Goal: Task Accomplishment & Management: Manage account settings

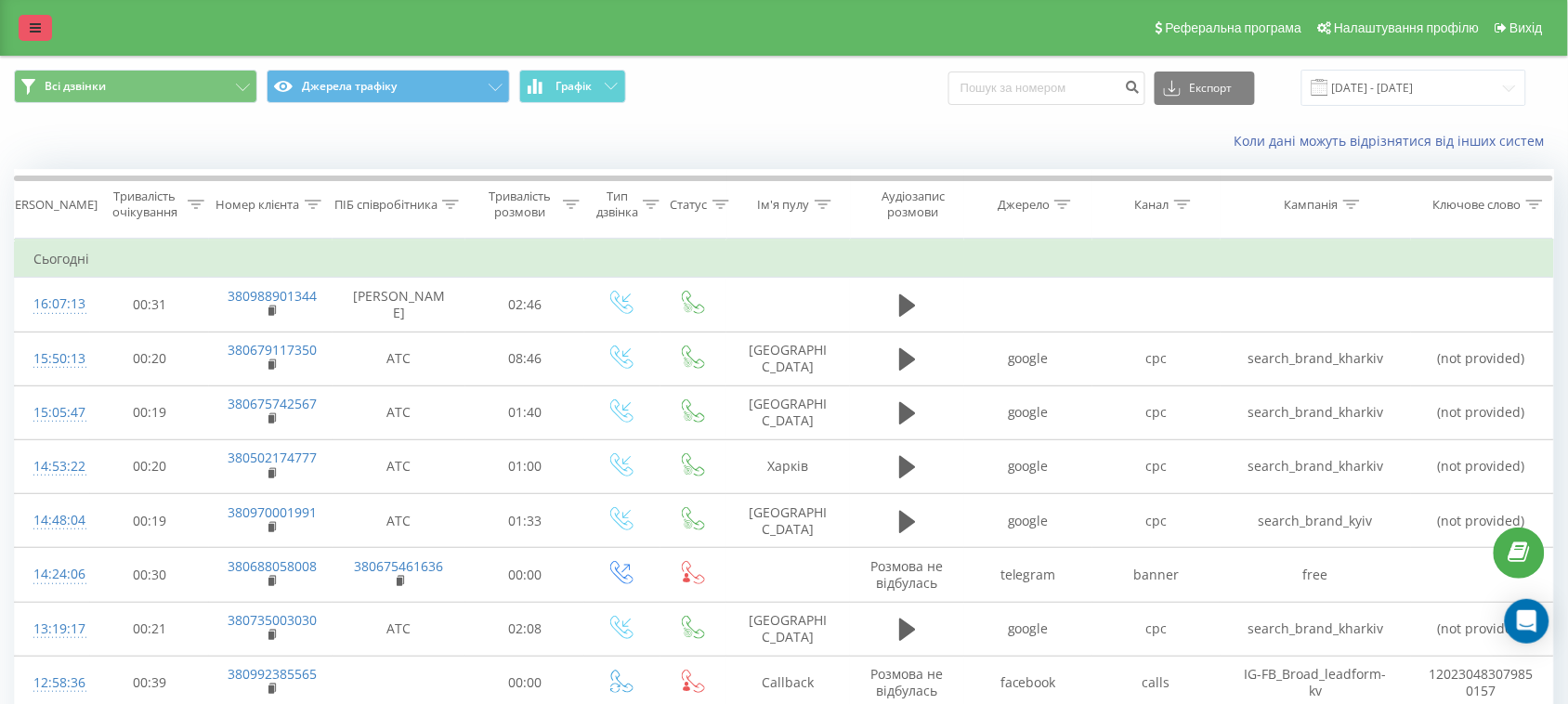
click at [47, 22] on link at bounding box center [36, 28] width 34 height 26
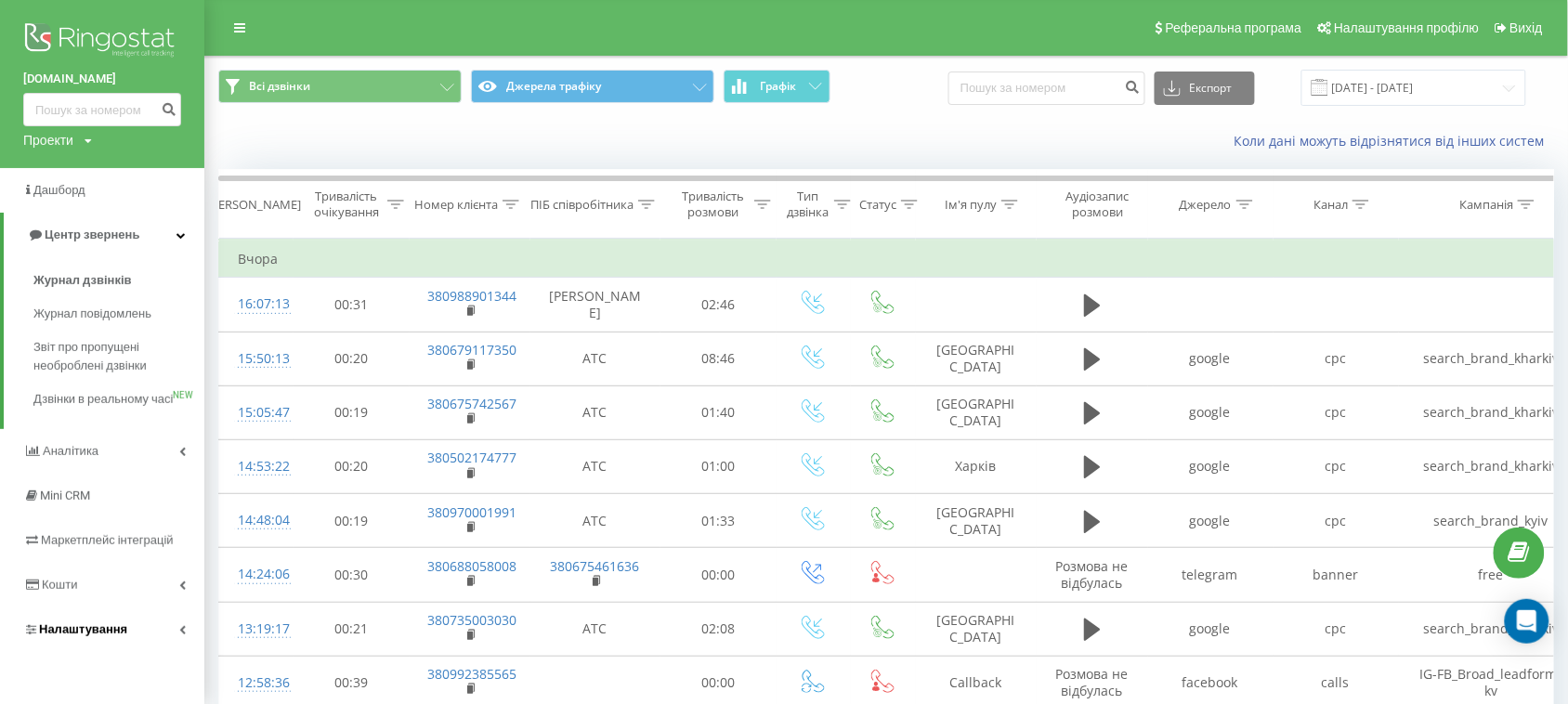
click at [99, 636] on span "Налаштування" at bounding box center [82, 629] width 88 height 14
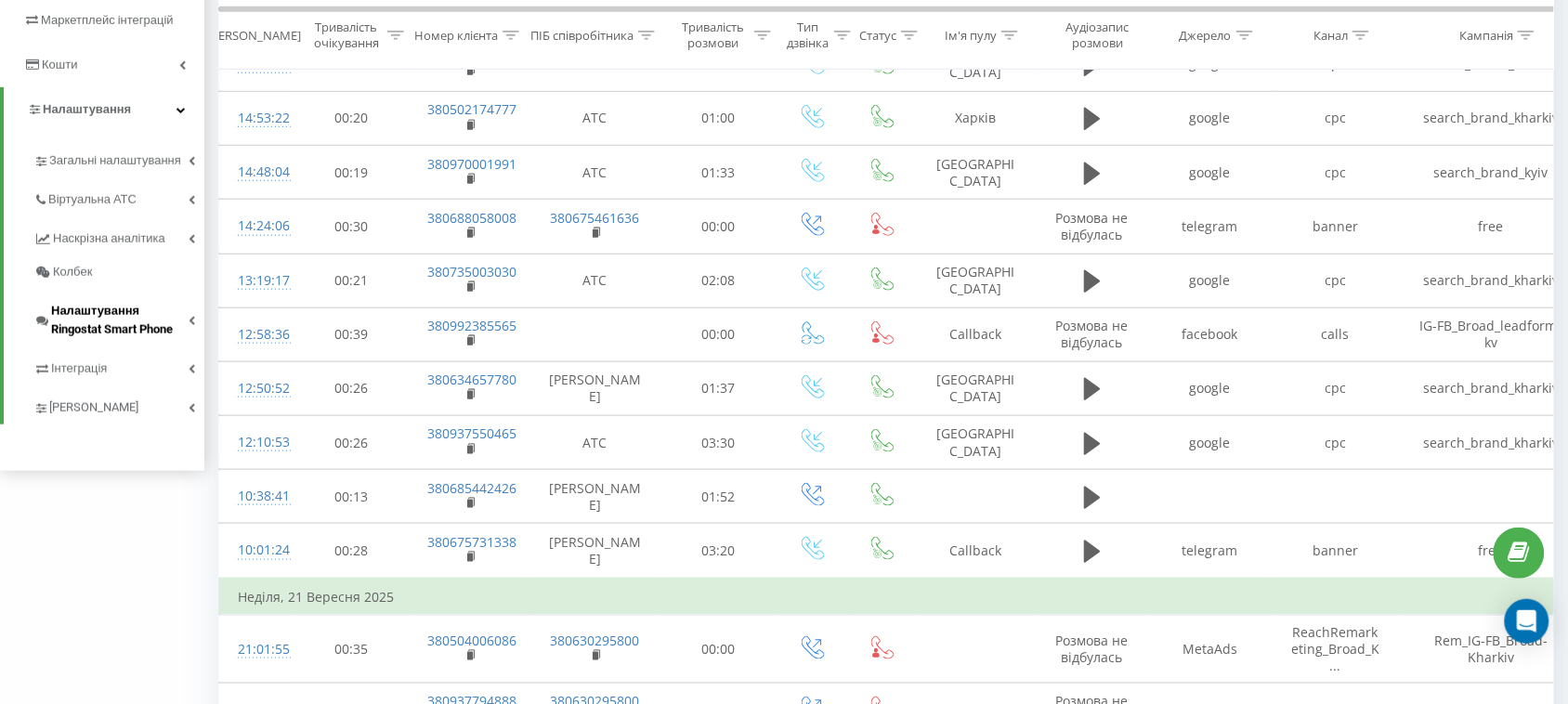
scroll to position [232, 0]
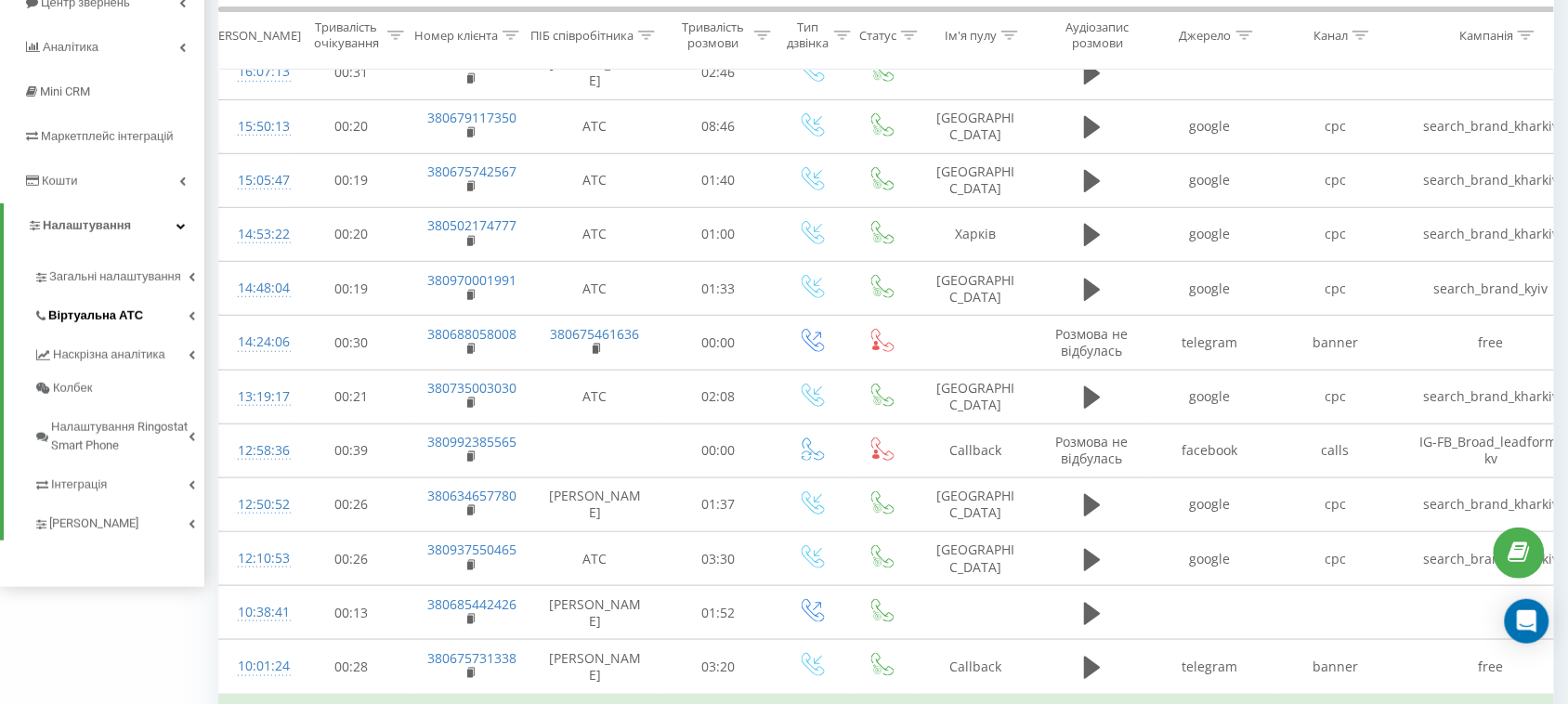
click at [100, 309] on span "Віртуальна АТС" at bounding box center [96, 315] width 95 height 19
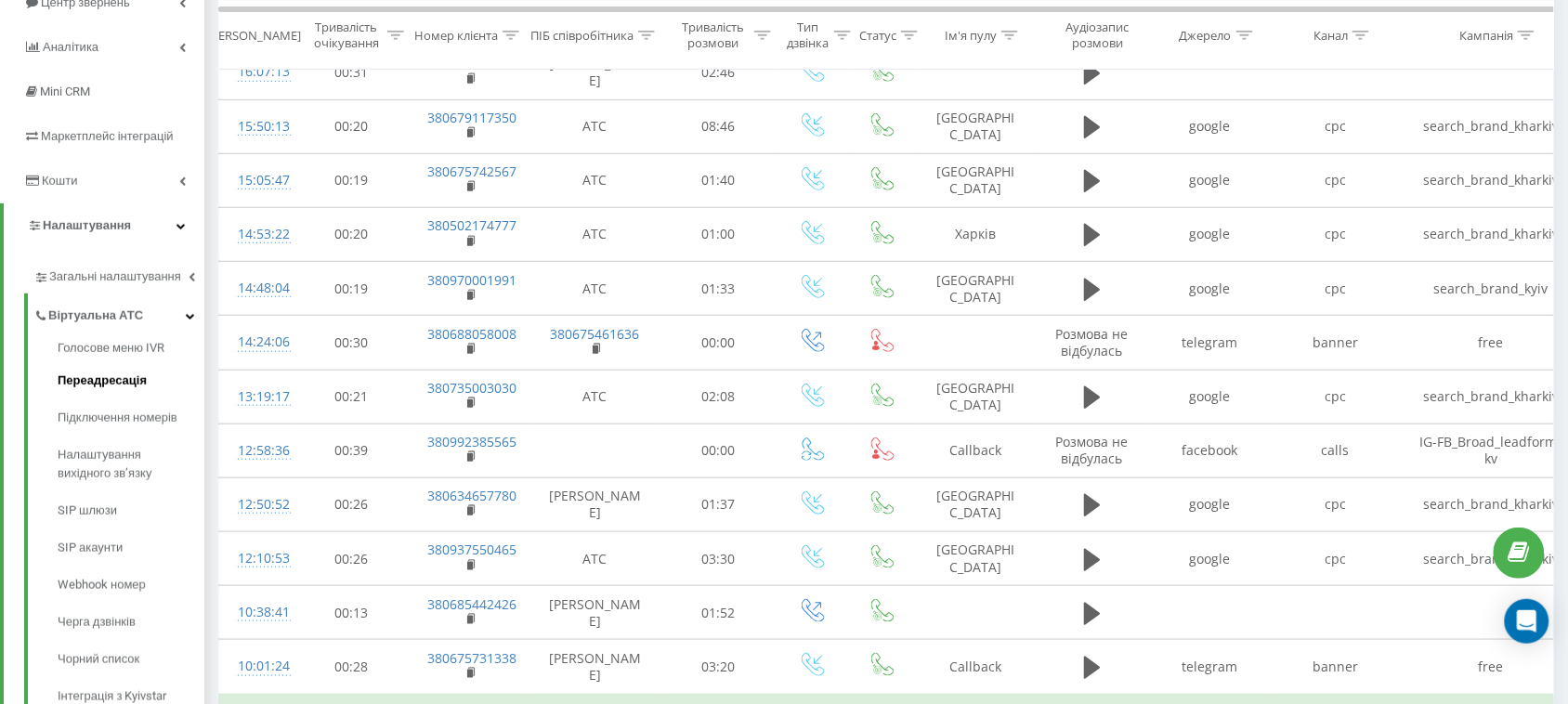
click at [124, 377] on span "Переадресація" at bounding box center [102, 380] width 89 height 19
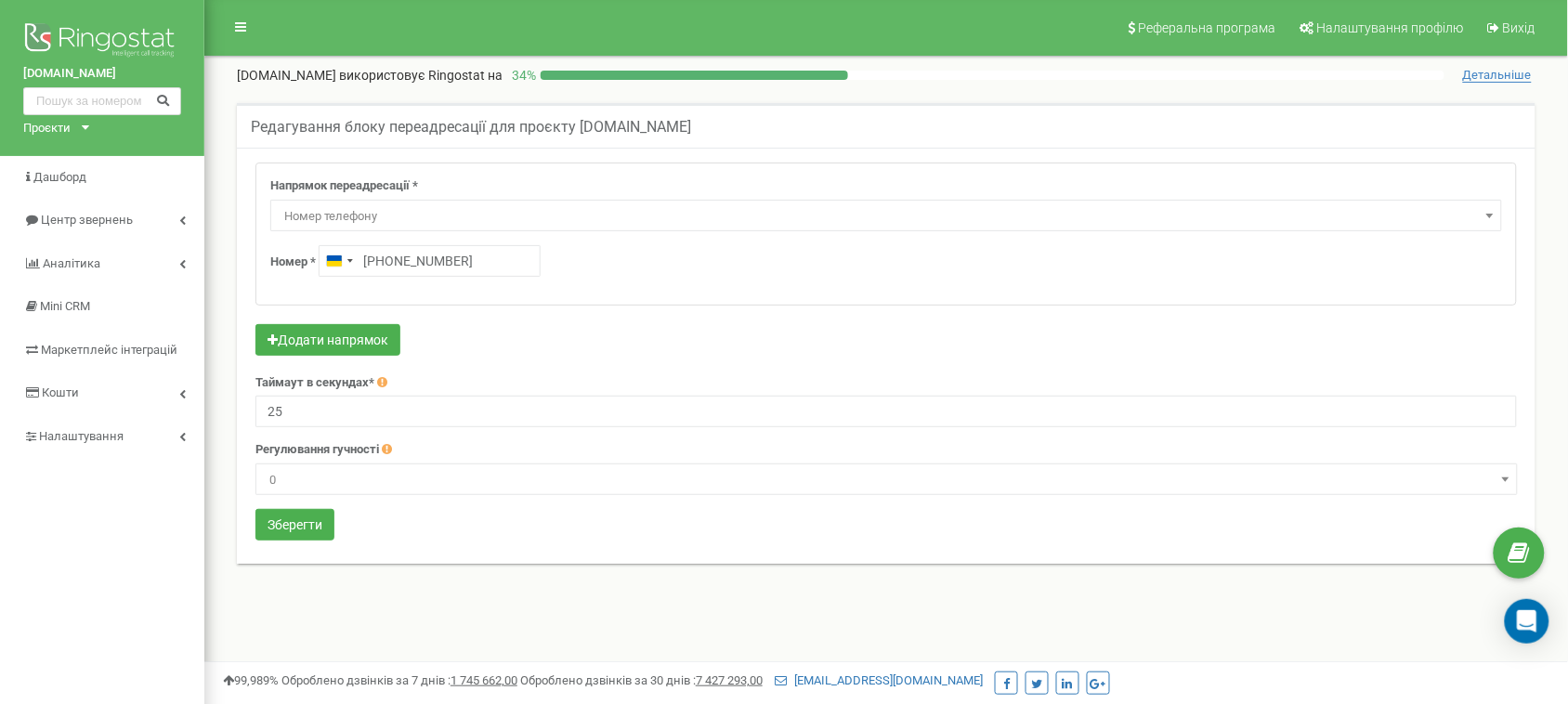
click at [382, 262] on input "+380675461636" at bounding box center [429, 261] width 222 height 32
type input "+380 67 511 6111"
click at [298, 526] on button "Зберегти" at bounding box center [295, 524] width 79 height 32
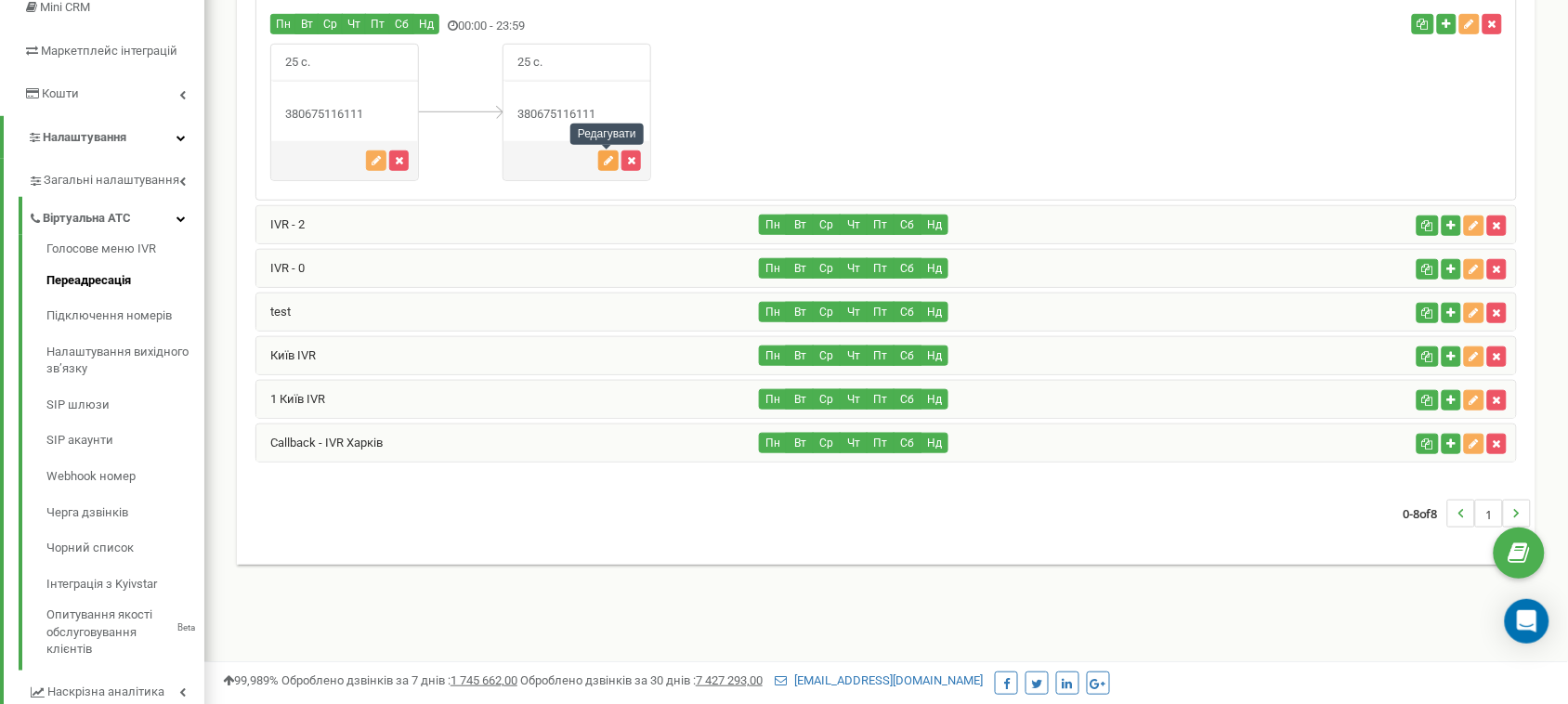
click at [610, 154] on button "button" at bounding box center [608, 160] width 21 height 21
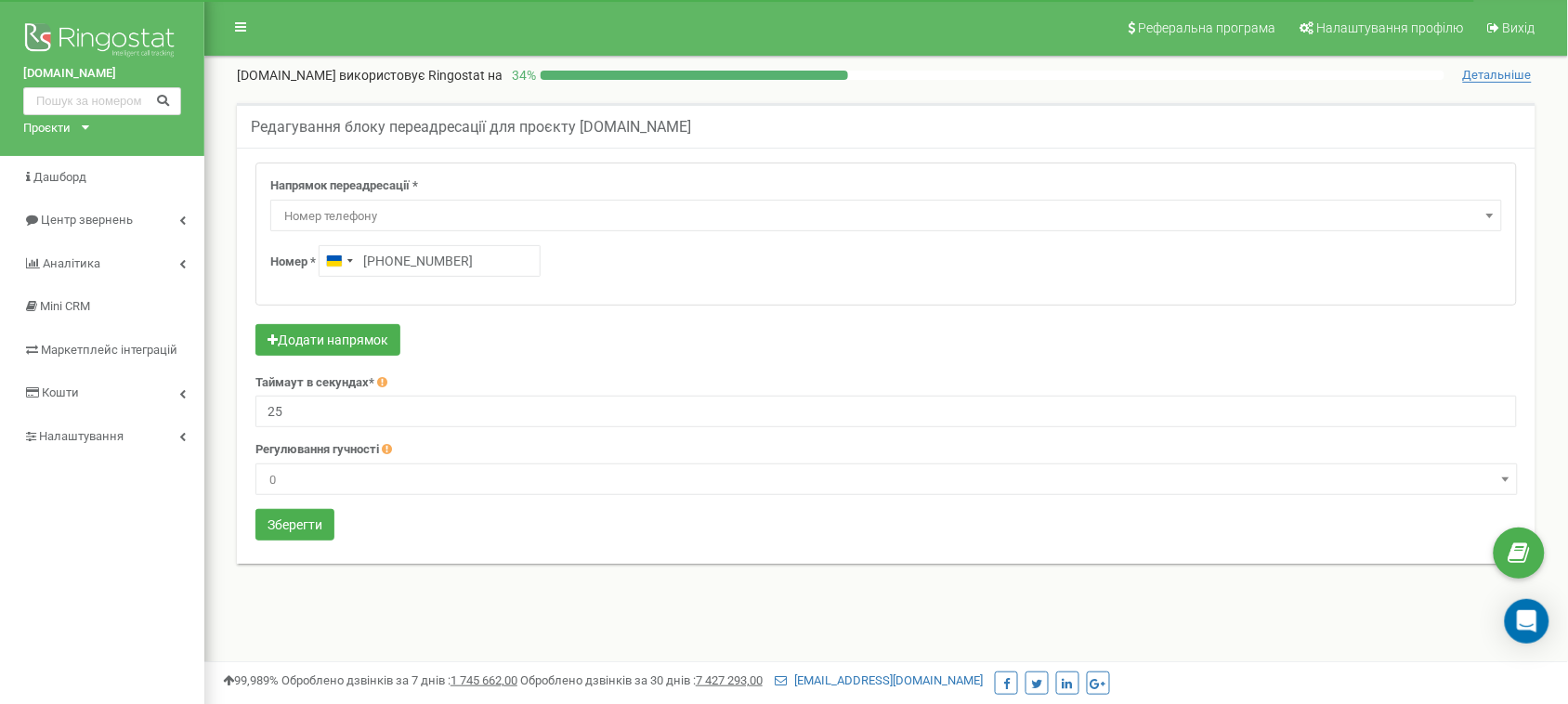
click at [388, 266] on input "[PHONE_NUMBER]" at bounding box center [429, 261] width 222 height 32
type input "[PHONE_NUMBER]"
click at [294, 515] on button "Зберегти" at bounding box center [295, 524] width 79 height 32
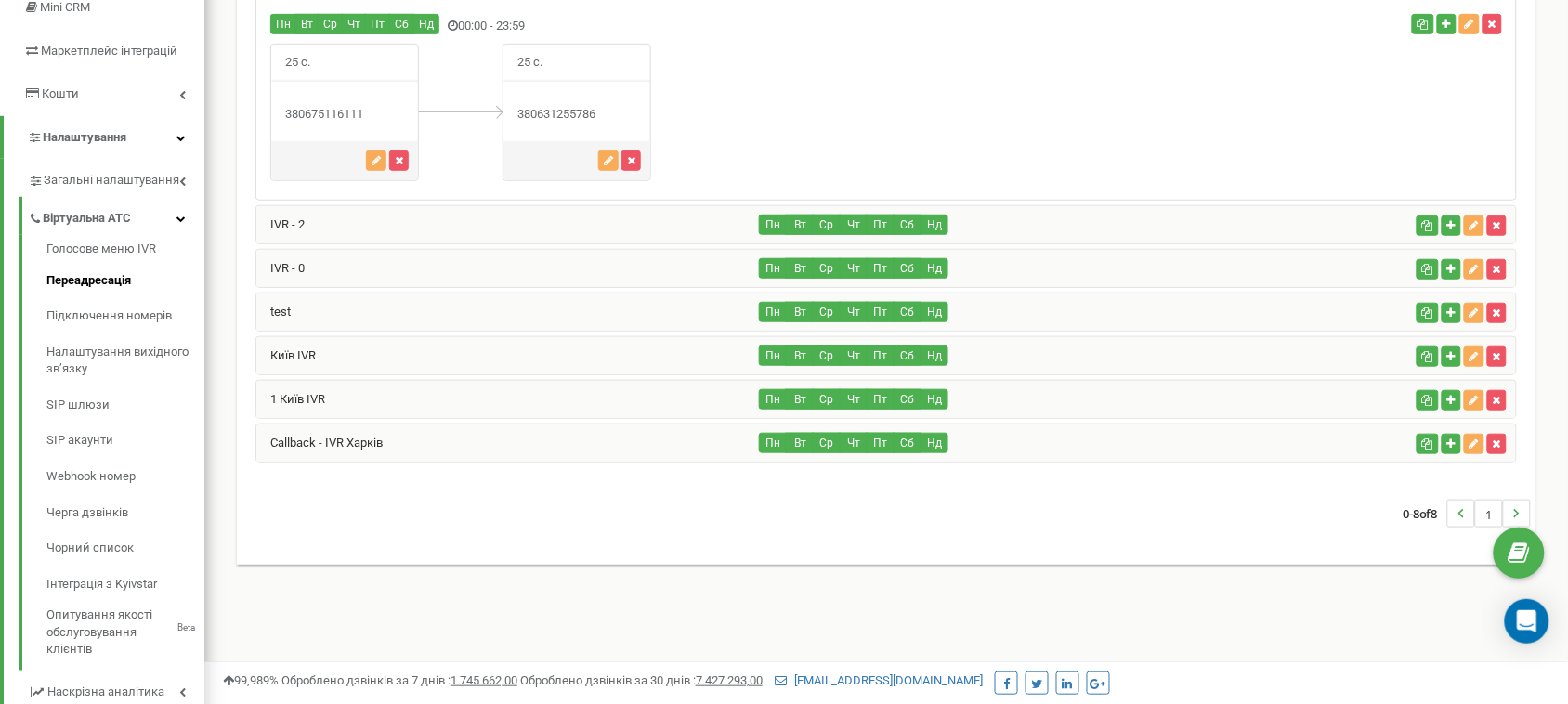
drag, startPoint x: 374, startPoint y: 114, endPoint x: 297, endPoint y: 121, distance: 77.3
click at [297, 121] on div "380675116111" at bounding box center [344, 115] width 147 height 18
copy div "0675116111"
click at [331, 155] on div at bounding box center [344, 160] width 147 height 39
